Goal: Information Seeking & Learning: Learn about a topic

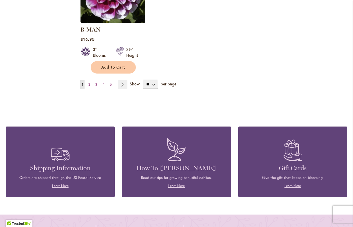
scroll to position [802, 0]
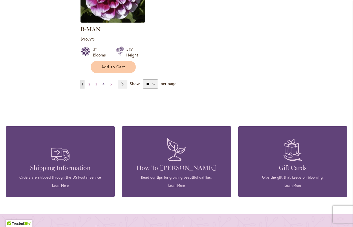
click at [105, 80] on link "Page 4" at bounding box center [103, 84] width 5 height 9
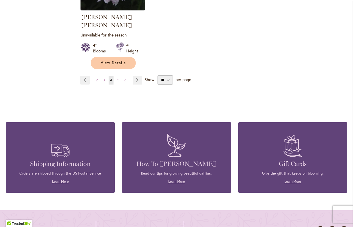
scroll to position [816, 0]
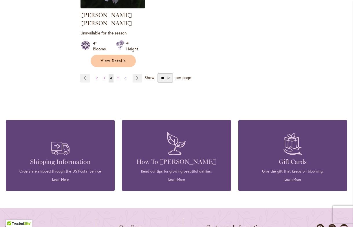
click at [125, 76] on span "6" at bounding box center [125, 78] width 2 height 4
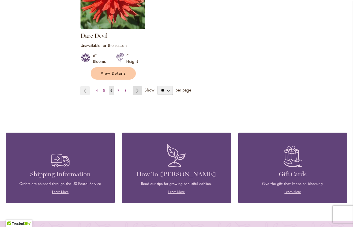
scroll to position [811, 0]
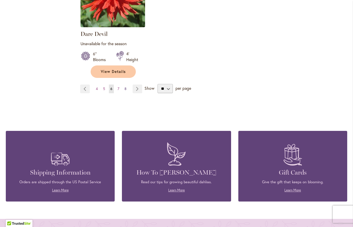
click at [126, 87] on span "8" at bounding box center [125, 89] width 2 height 4
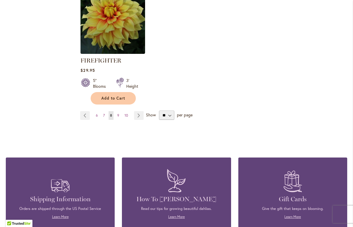
scroll to position [792, 0]
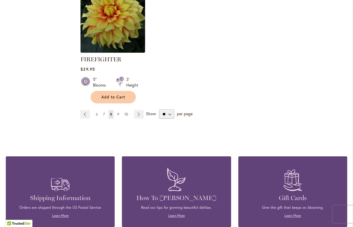
click at [126, 113] on span "10" at bounding box center [125, 114] width 3 height 4
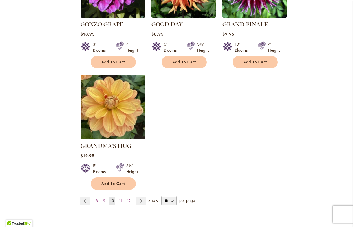
scroll to position [686, 0]
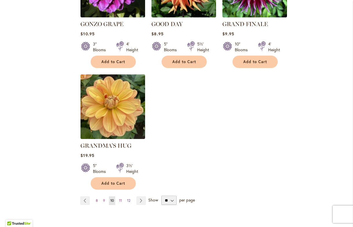
click at [128, 198] on span "12" at bounding box center [128, 200] width 3 height 4
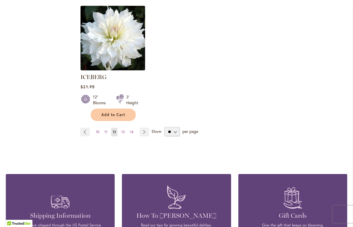
scroll to position [755, 0]
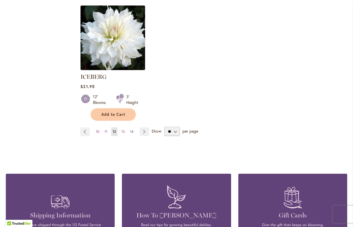
click at [131, 129] on span "14" at bounding box center [131, 131] width 3 height 4
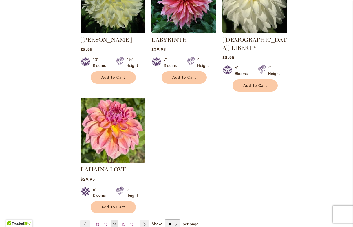
scroll to position [665, 0]
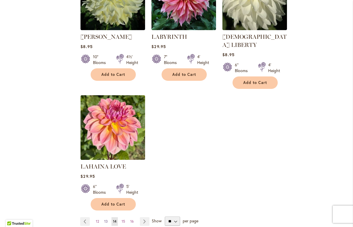
click at [106, 219] on span "13" at bounding box center [105, 221] width 3 height 4
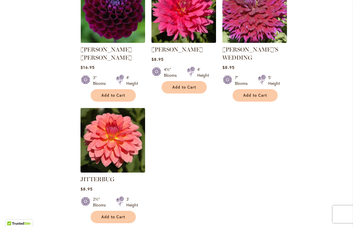
scroll to position [669, 0]
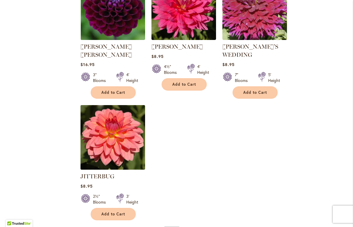
click at [126, 147] on img at bounding box center [113, 138] width 68 height 68
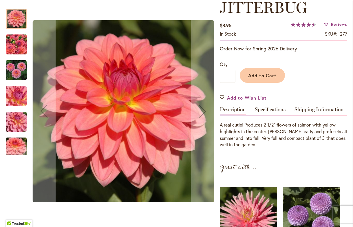
scroll to position [87, 0]
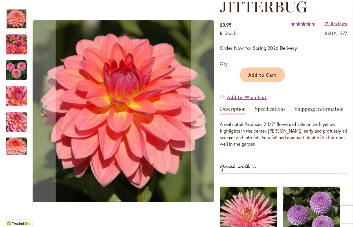
click at [21, 45] on img "JITTERBUG" at bounding box center [16, 44] width 42 height 31
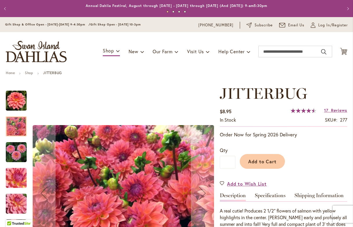
scroll to position [0, 0]
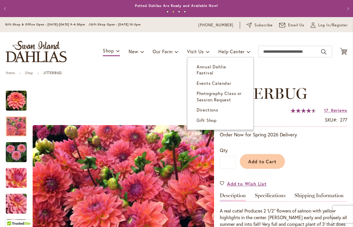
click at [201, 65] on span "Annual Dahlia Festival" at bounding box center [211, 70] width 30 height 12
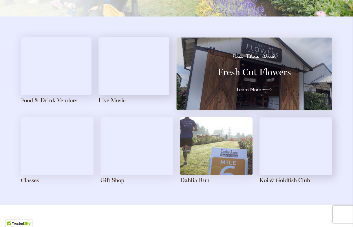
scroll to position [625, 0]
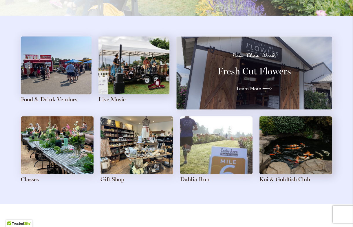
click at [65, 75] on img at bounding box center [56, 65] width 71 height 58
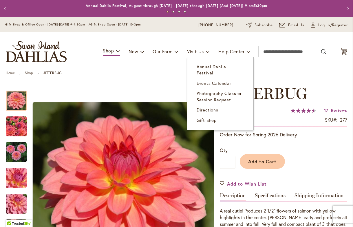
click at [210, 65] on span "Annual Dahlia Festival" at bounding box center [211, 70] width 30 height 12
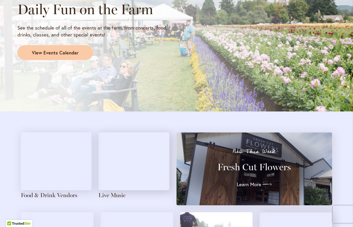
scroll to position [528, 0]
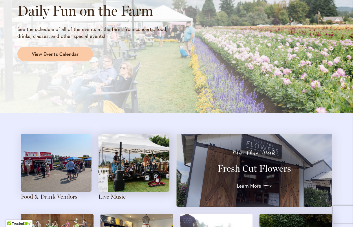
click at [148, 171] on img at bounding box center [133, 163] width 71 height 58
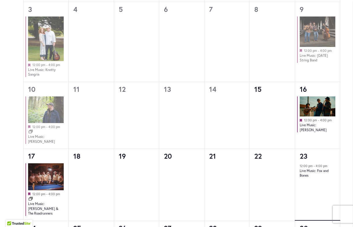
scroll to position [434, 0]
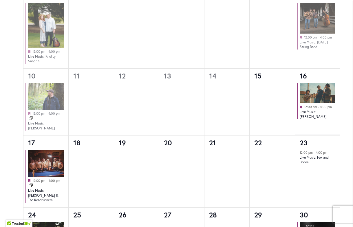
click at [321, 91] on img at bounding box center [318, 93] width 36 height 20
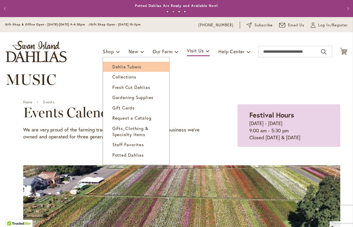
click at [117, 66] on span "Dahlia Tubers" at bounding box center [126, 67] width 29 height 6
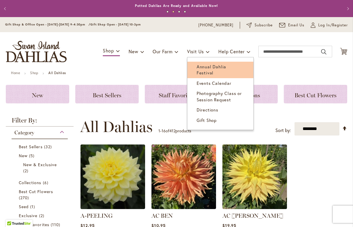
click at [204, 67] on span "Annual Dahlia Festival" at bounding box center [211, 70] width 30 height 12
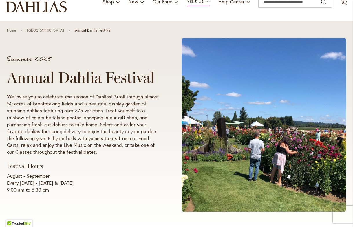
scroll to position [47, 0]
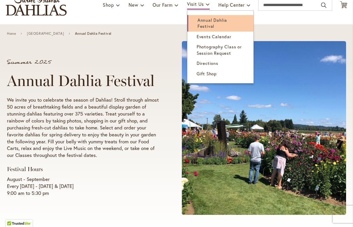
click at [208, 25] on span "Annual Dahlia Festival" at bounding box center [212, 23] width 30 height 12
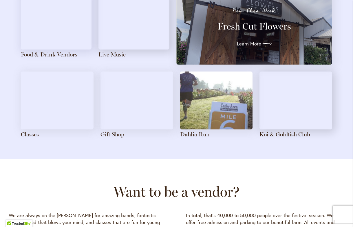
scroll to position [671, 0]
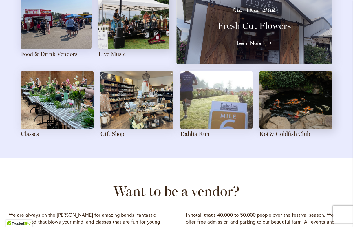
click at [70, 38] on img at bounding box center [56, 20] width 71 height 58
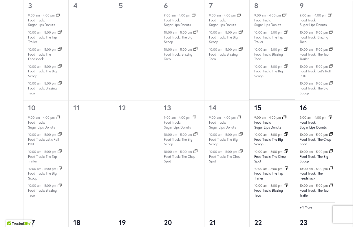
scroll to position [459, 0]
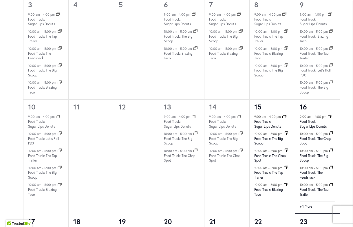
click at [309, 204] on link "+ 1 More" at bounding box center [306, 206] width 12 height 5
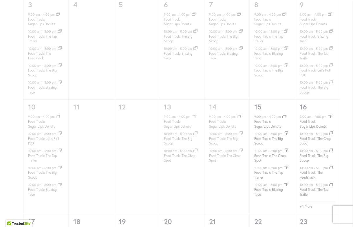
click at [309, 199] on div "42 events found." at bounding box center [182, 145] width 352 height 1009
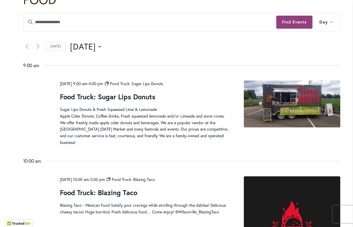
scroll to position [169, 0]
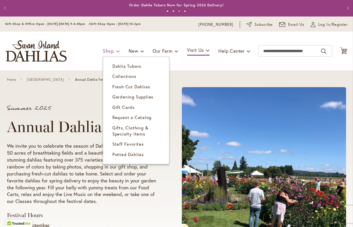
scroll to position [1, 0]
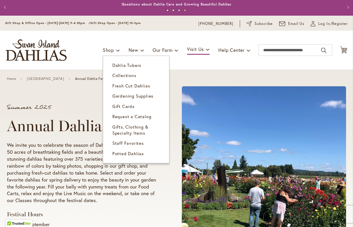
click at [122, 152] on span "Potted Dahlias" at bounding box center [128, 153] width 32 height 6
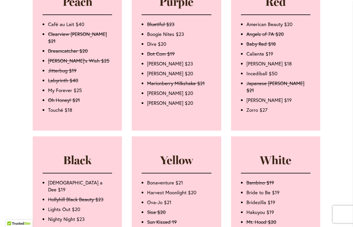
scroll to position [466, 0]
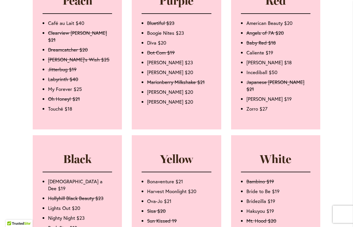
click at [164, 36] on li "Boogie Nites $23" at bounding box center [179, 33] width 64 height 7
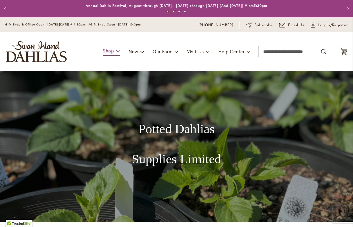
scroll to position [0, 0]
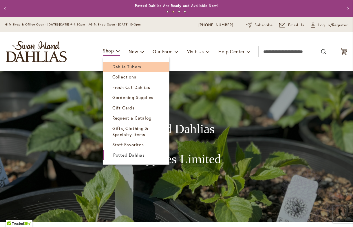
click at [122, 69] on span "Dahlia Tubers" at bounding box center [126, 67] width 29 height 6
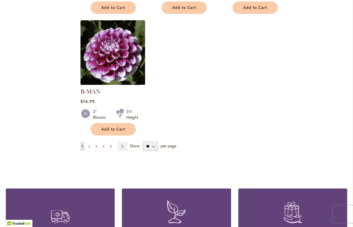
scroll to position [741, 0]
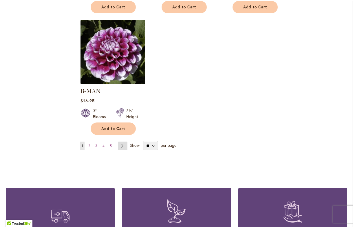
click at [124, 142] on link "Page Next" at bounding box center [123, 146] width 10 height 9
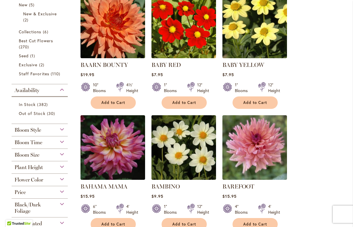
scroll to position [146, 0]
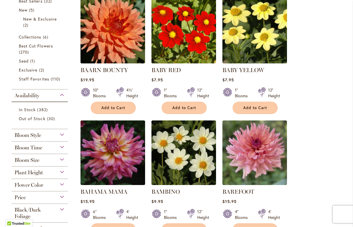
click at [61, 159] on div "Bloom Size" at bounding box center [40, 158] width 56 height 9
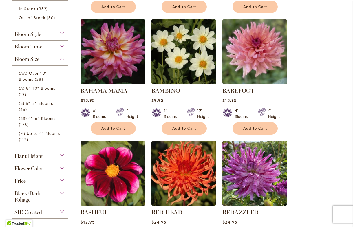
scroll to position [246, 0]
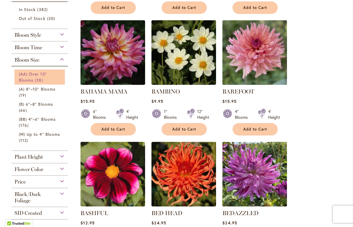
click at [34, 79] on link "(AA) Over 10" Blooms 38 items" at bounding box center [40, 77] width 43 height 12
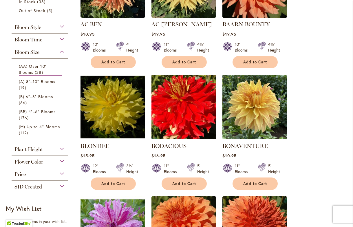
scroll to position [181, 0]
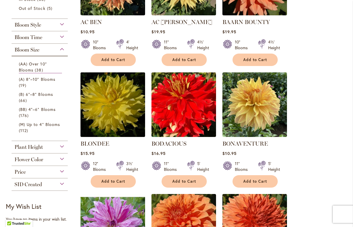
click at [115, 114] on img at bounding box center [113, 105] width 68 height 68
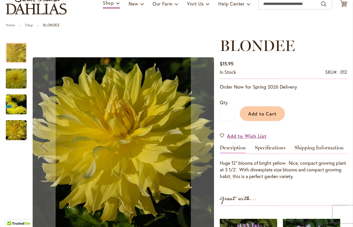
scroll to position [30, 0]
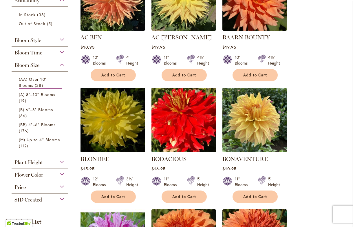
scroll to position [166, 0]
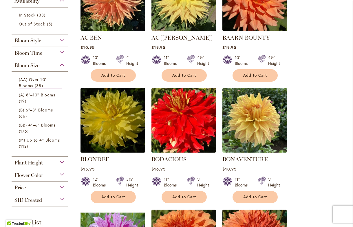
click at [116, 129] on img at bounding box center [113, 120] width 68 height 68
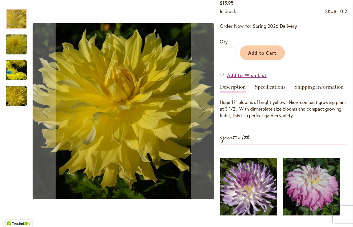
scroll to position [116, 0]
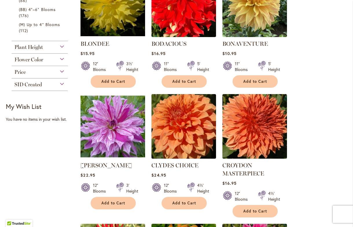
scroll to position [288, 0]
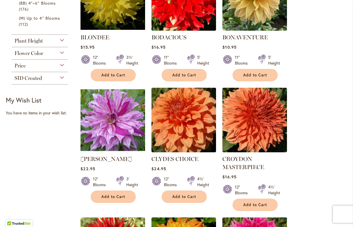
click at [126, 135] on img at bounding box center [113, 120] width 68 height 68
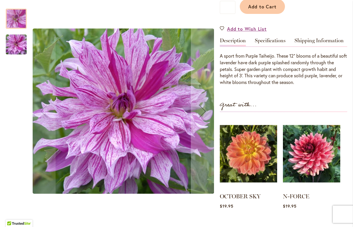
scroll to position [150, 0]
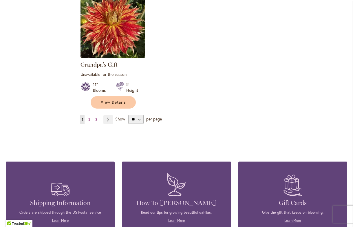
scroll to position [755, 0]
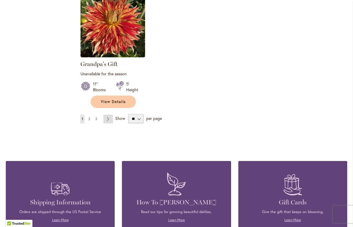
click at [109, 118] on link "Page Next" at bounding box center [108, 119] width 10 height 9
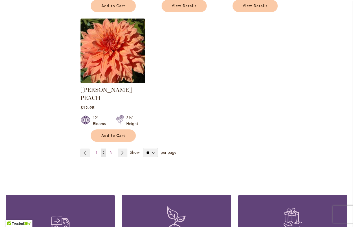
scroll to position [727, 0]
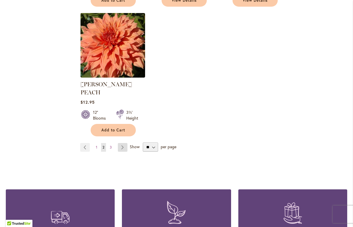
click at [123, 143] on link "Page Next" at bounding box center [123, 147] width 10 height 9
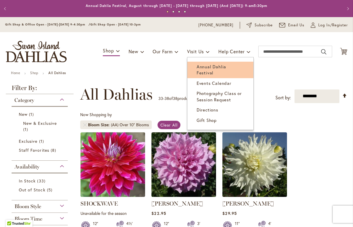
click at [212, 64] on ul "Annual Dahlia Festival Events Calendar Photography Class or Session Request Dir…" at bounding box center [220, 93] width 67 height 73
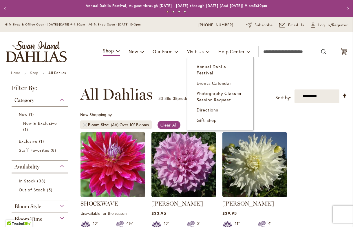
click at [211, 66] on span "Annual Dahlia Festival" at bounding box center [211, 70] width 30 height 12
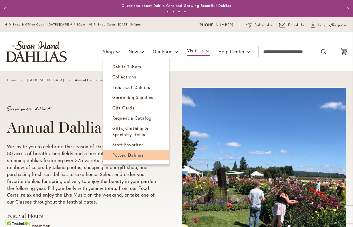
click at [121, 153] on span "Potted Dahlias" at bounding box center [128, 155] width 32 height 6
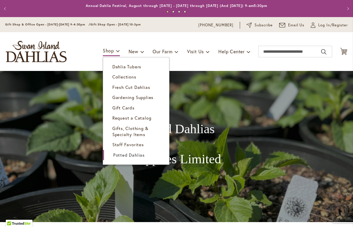
click at [120, 66] on span "Dahlia Tubers" at bounding box center [126, 67] width 29 height 6
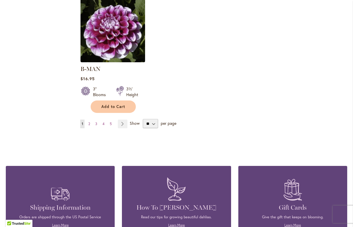
scroll to position [764, 0]
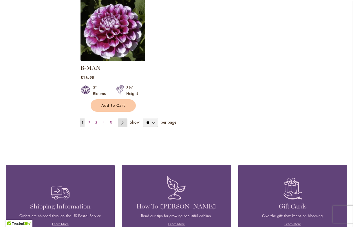
click at [124, 118] on link "Page Next" at bounding box center [123, 122] width 10 height 9
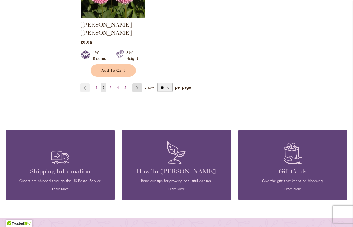
scroll to position [800, 0]
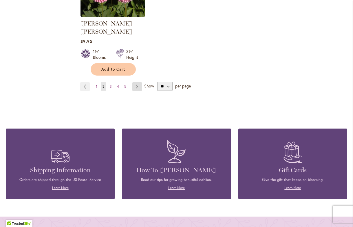
click at [137, 82] on link "Page Next" at bounding box center [137, 86] width 10 height 9
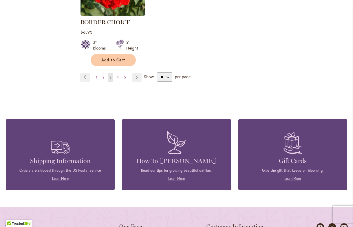
scroll to position [805, 0]
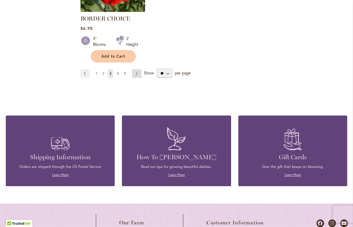
click at [136, 71] on link "Page Next" at bounding box center [137, 73] width 10 height 9
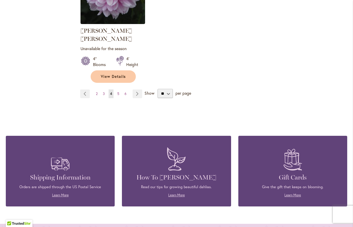
scroll to position [801, 0]
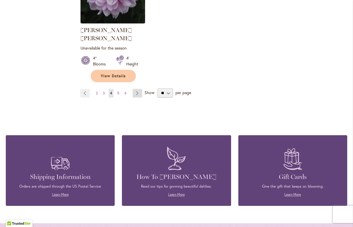
click at [140, 89] on link "Page Next" at bounding box center [138, 93] width 10 height 9
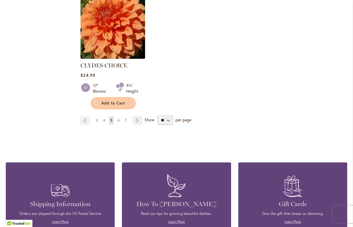
scroll to position [776, 0]
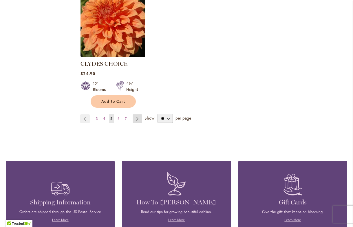
click at [138, 114] on link "Page Next" at bounding box center [138, 118] width 10 height 9
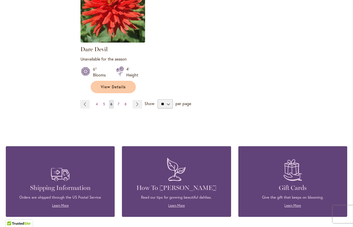
scroll to position [801, 0]
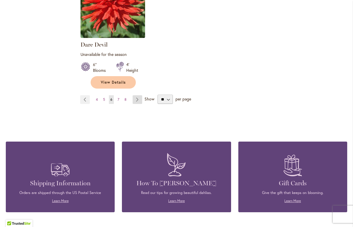
click at [137, 95] on link "Page Next" at bounding box center [138, 99] width 10 height 9
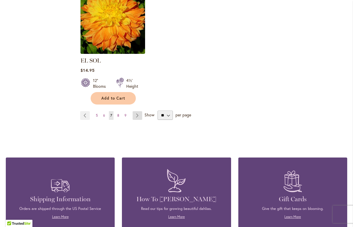
scroll to position [774, 0]
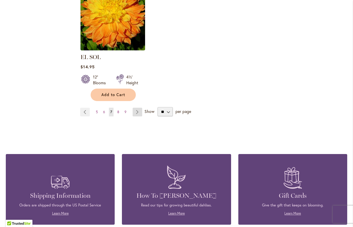
click at [139, 108] on link "Page Next" at bounding box center [138, 112] width 10 height 9
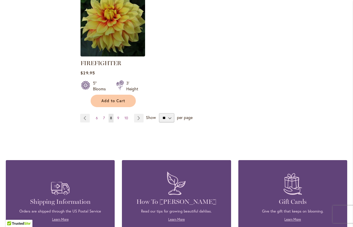
scroll to position [795, 0]
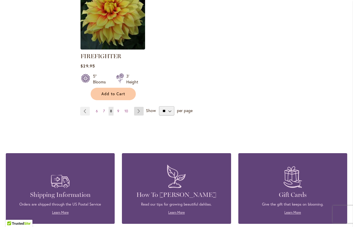
click at [139, 108] on link "Page Next" at bounding box center [139, 111] width 10 height 9
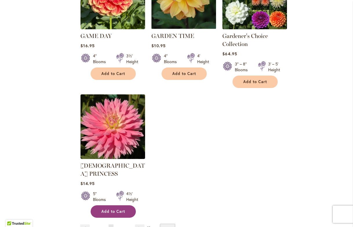
scroll to position [695, 0]
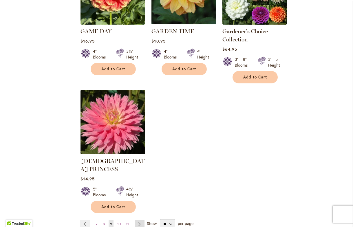
click at [140, 220] on link "Page Next" at bounding box center [140, 224] width 10 height 9
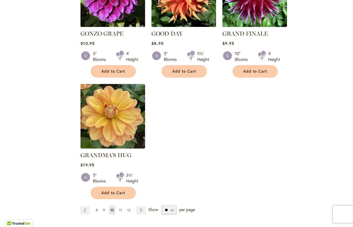
scroll to position [677, 0]
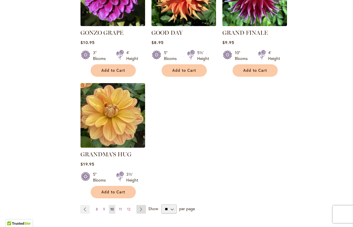
click at [140, 205] on link "Page Next" at bounding box center [141, 209] width 10 height 9
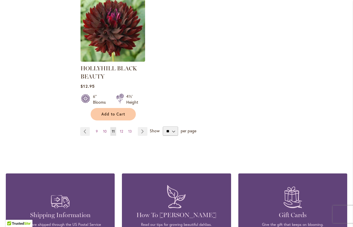
scroll to position [780, 0]
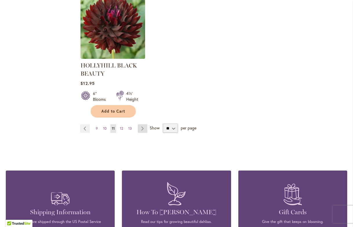
click at [144, 128] on link "Page Next" at bounding box center [143, 128] width 10 height 9
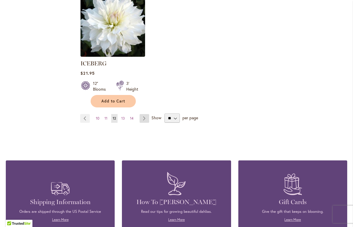
scroll to position [767, 0]
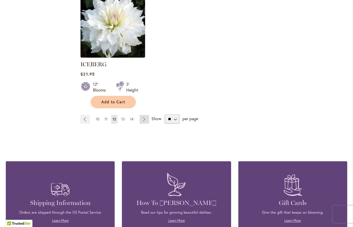
click at [144, 115] on link "Page Next" at bounding box center [144, 119] width 10 height 9
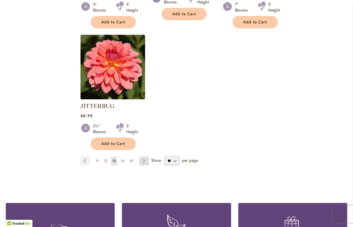
scroll to position [741, 0]
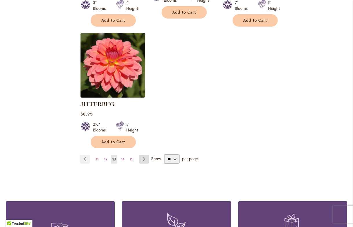
click at [143, 155] on link "Page Next" at bounding box center [144, 159] width 10 height 9
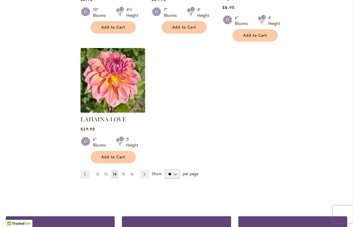
scroll to position [711, 0]
